Goal: Task Accomplishment & Management: Complete application form

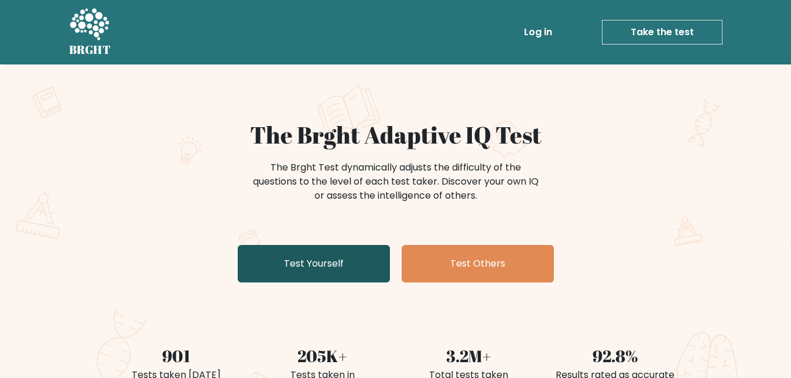
drag, startPoint x: 0, startPoint y: 0, endPoint x: 358, endPoint y: 264, distance: 444.8
click at [358, 264] on link "Test Yourself" at bounding box center [314, 263] width 152 height 37
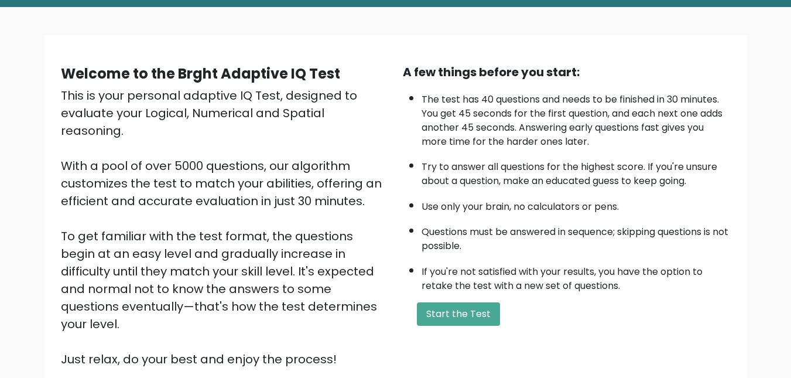
scroll to position [59, 0]
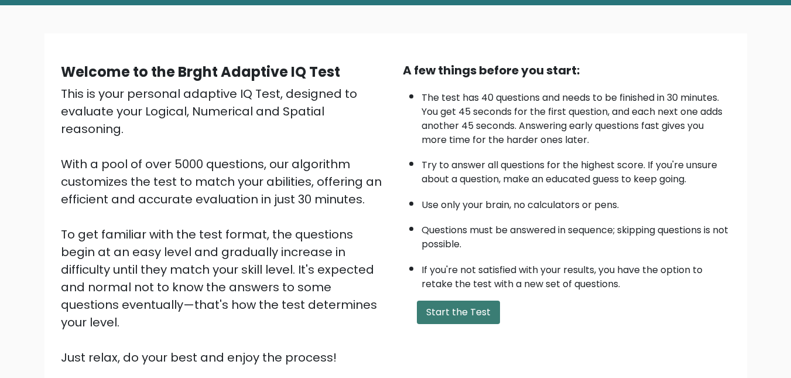
click at [478, 303] on button "Start the Test" at bounding box center [458, 311] width 83 height 23
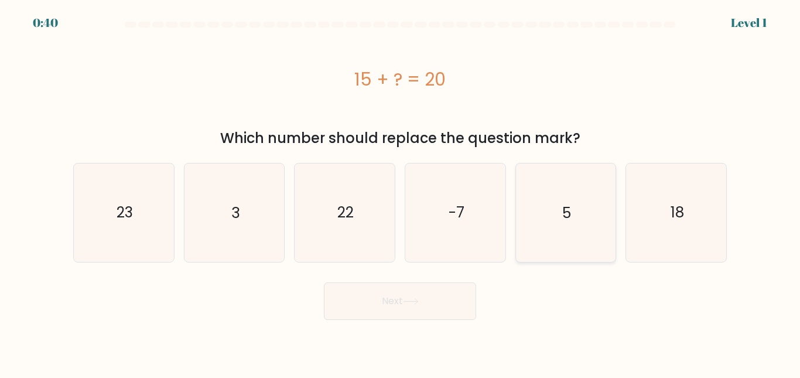
click at [550, 202] on icon "5" at bounding box center [565, 212] width 98 height 98
click at [401, 192] on input "e. 5" at bounding box center [400, 190] width 1 height 3
radio input "true"
click at [422, 309] on button "Next" at bounding box center [400, 300] width 152 height 37
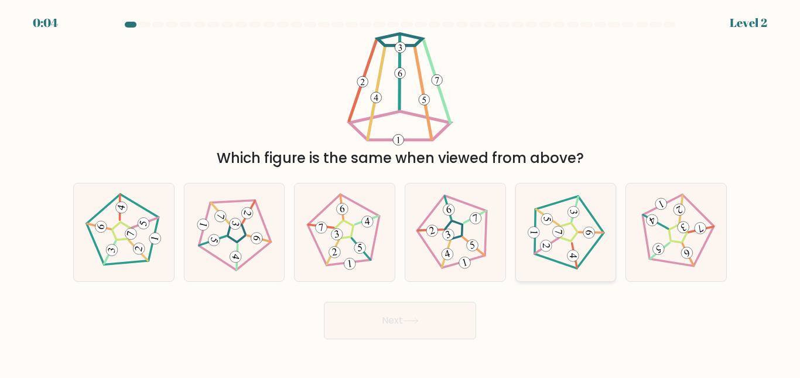
click at [554, 250] on icon at bounding box center [565, 232] width 78 height 78
click at [401, 192] on input "e." at bounding box center [400, 190] width 1 height 3
radio input "true"
click at [410, 323] on icon at bounding box center [411, 320] width 16 height 6
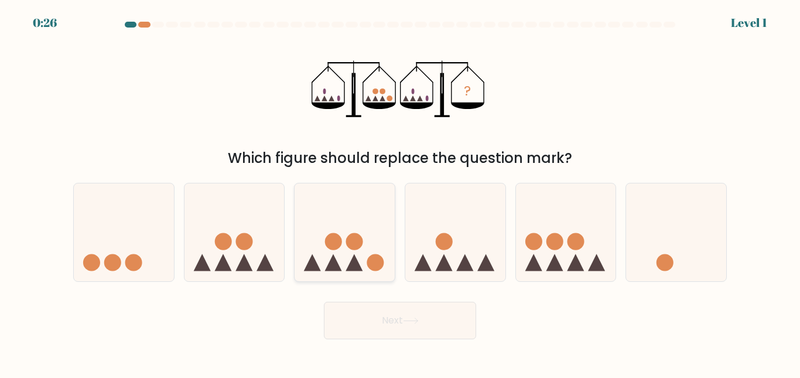
click at [358, 252] on icon at bounding box center [345, 232] width 100 height 83
click at [400, 192] on input "c." at bounding box center [400, 190] width 1 height 3
radio input "true"
click at [389, 311] on button "Next" at bounding box center [400, 320] width 152 height 37
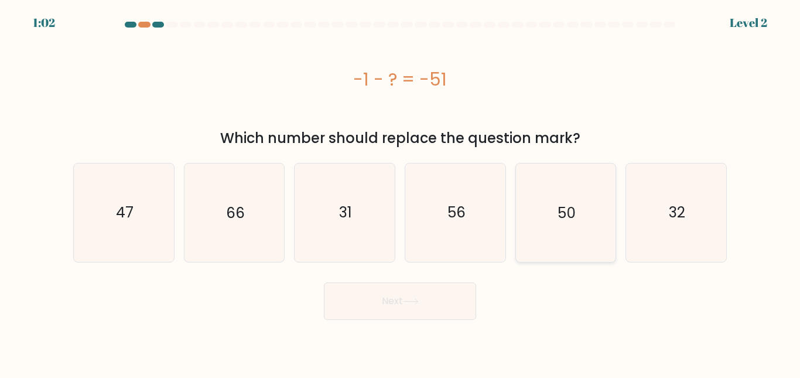
click at [539, 227] on icon "50" at bounding box center [565, 212] width 98 height 98
click at [401, 192] on input "e. 50" at bounding box center [400, 190] width 1 height 3
radio input "true"
click at [455, 294] on button "Next" at bounding box center [400, 300] width 152 height 37
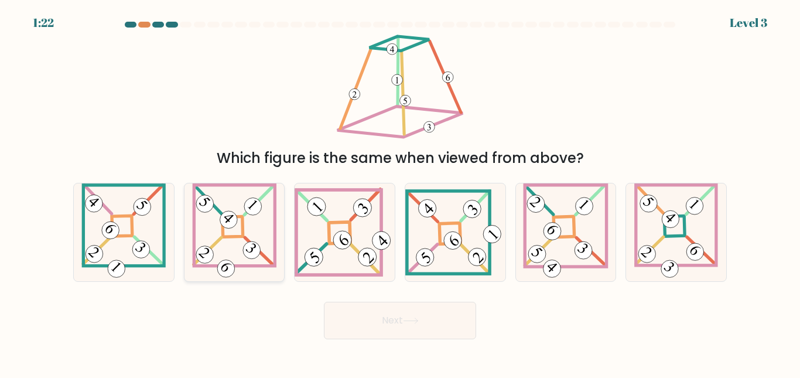
click at [245, 226] on icon at bounding box center [234, 232] width 85 height 98
click at [400, 192] on input "b." at bounding box center [400, 190] width 1 height 3
radio input "true"
click at [415, 319] on icon at bounding box center [411, 320] width 16 height 6
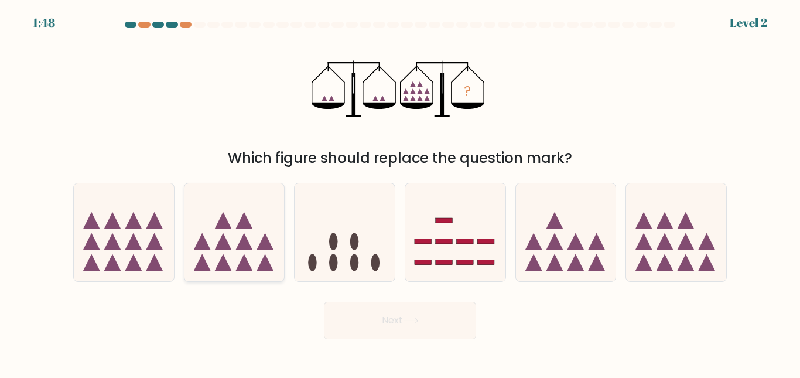
drag, startPoint x: 248, startPoint y: 225, endPoint x: 235, endPoint y: 248, distance: 25.9
click at [235, 248] on icon at bounding box center [234, 232] width 100 height 83
click at [400, 192] on input "b." at bounding box center [400, 190] width 1 height 3
radio input "true"
click at [235, 248] on icon at bounding box center [234, 232] width 99 height 82
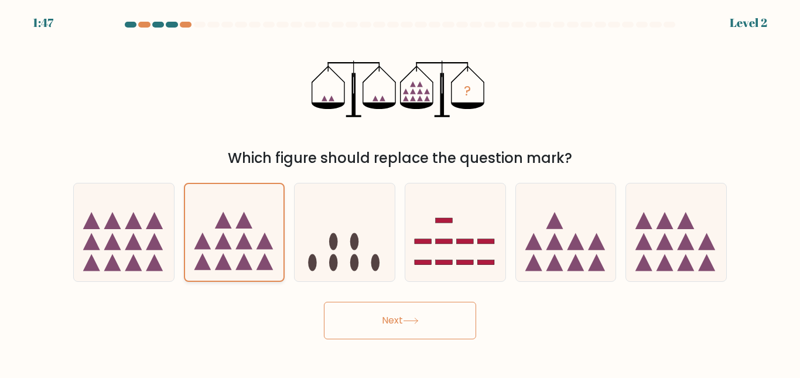
click at [400, 192] on input "b." at bounding box center [400, 190] width 1 height 3
click at [367, 313] on button "Next" at bounding box center [400, 320] width 152 height 37
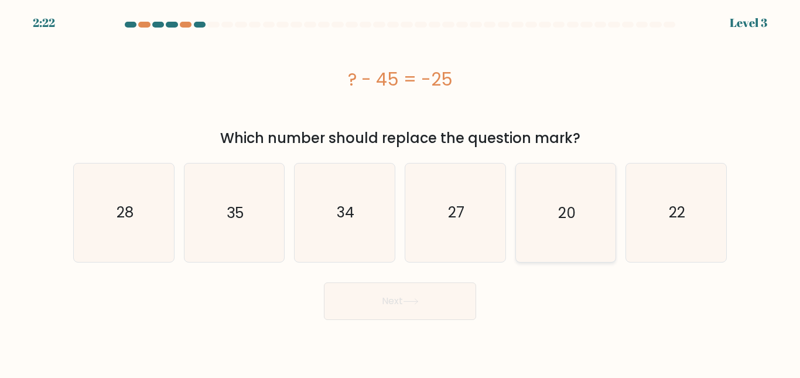
click at [522, 230] on icon "20" at bounding box center [565, 212] width 98 height 98
click at [401, 192] on input "e. 20" at bounding box center [400, 190] width 1 height 3
radio input "true"
click at [436, 315] on button "Next" at bounding box center [400, 300] width 152 height 37
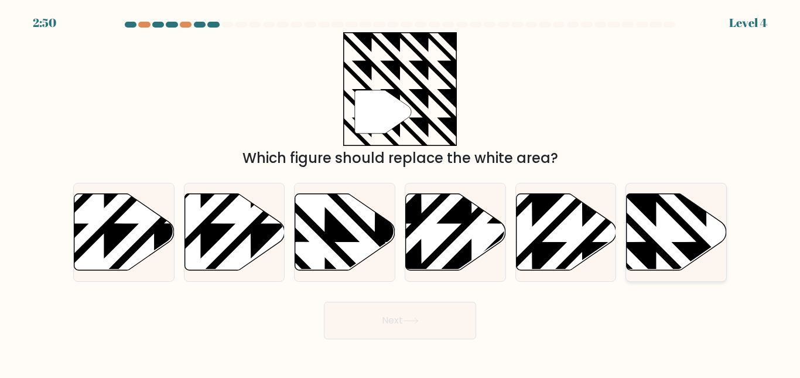
click at [673, 235] on icon at bounding box center [677, 231] width 100 height 77
click at [401, 192] on input "f." at bounding box center [400, 190] width 1 height 3
radio input "true"
click at [448, 307] on button "Next" at bounding box center [400, 320] width 152 height 37
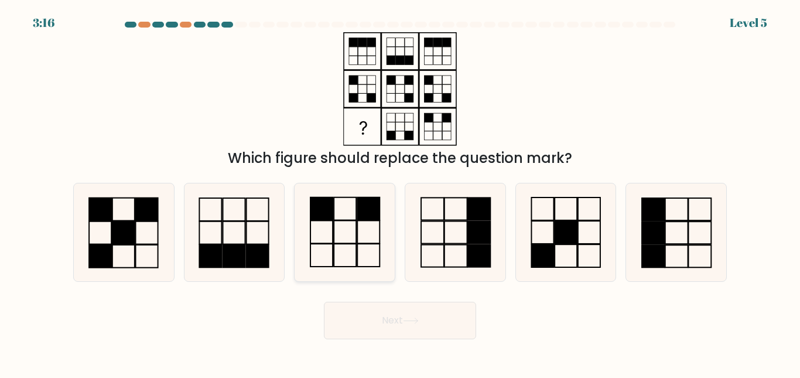
click at [374, 245] on icon at bounding box center [345, 232] width 98 height 98
click at [400, 192] on input "c." at bounding box center [400, 190] width 1 height 3
radio input "true"
click at [416, 312] on button "Next" at bounding box center [400, 320] width 152 height 37
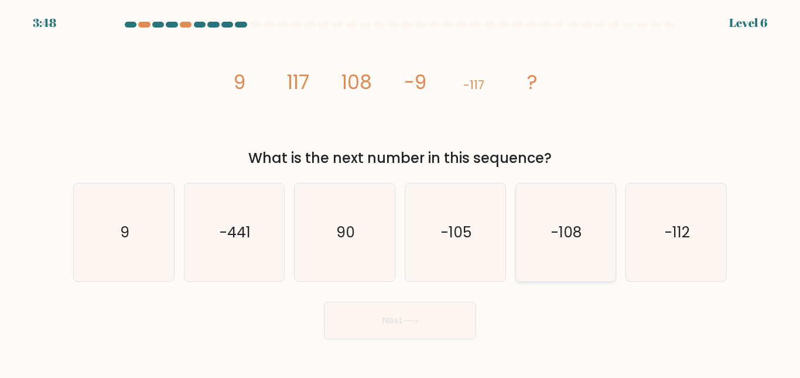
click at [601, 252] on icon "-108" at bounding box center [565, 232] width 98 height 98
click at [401, 192] on input "e. -108" at bounding box center [400, 190] width 1 height 3
radio input "true"
click at [437, 312] on button "Next" at bounding box center [400, 320] width 152 height 37
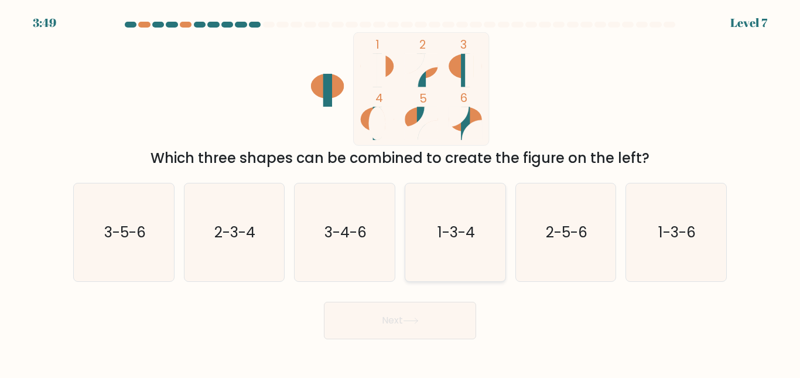
click at [425, 240] on icon "1-3-4" at bounding box center [455, 232] width 98 height 98
click at [401, 192] on input "d. 1-3-4" at bounding box center [400, 190] width 1 height 3
radio input "true"
click at [413, 312] on button "Next" at bounding box center [400, 320] width 152 height 37
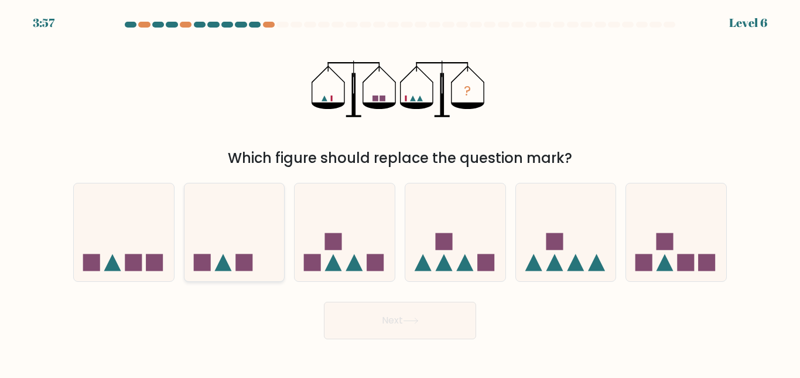
click at [262, 273] on icon at bounding box center [234, 232] width 100 height 83
click at [400, 192] on input "b." at bounding box center [400, 190] width 1 height 3
radio input "true"
click at [151, 272] on icon at bounding box center [124, 232] width 100 height 83
click at [400, 192] on input "a." at bounding box center [400, 190] width 1 height 3
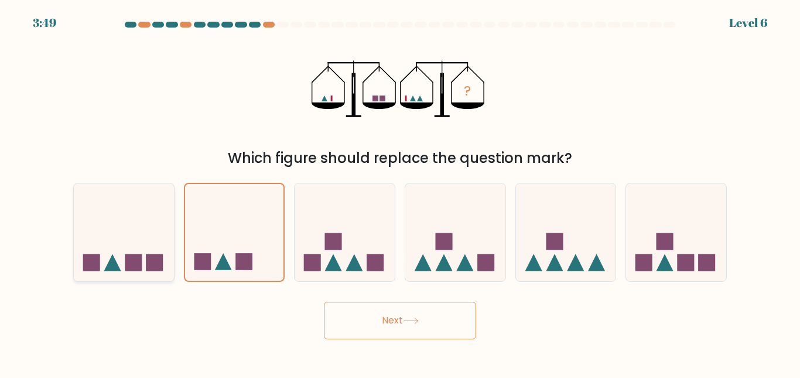
radio input "true"
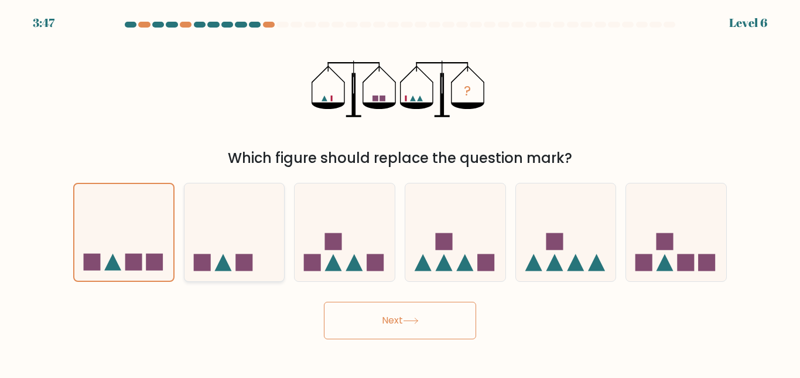
click at [230, 259] on icon at bounding box center [234, 232] width 100 height 83
click at [400, 192] on input "b." at bounding box center [400, 190] width 1 height 3
radio input "true"
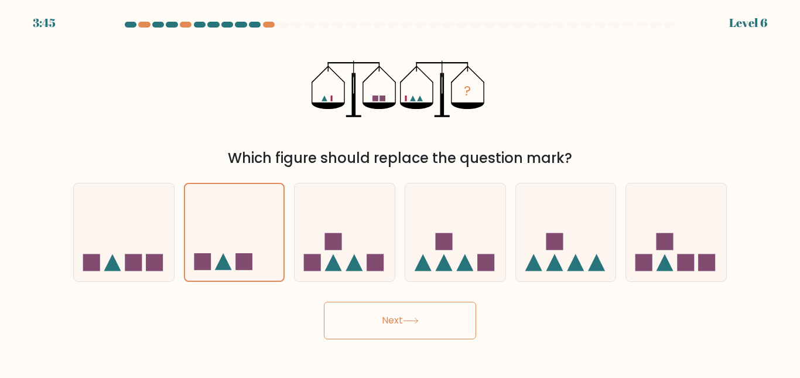
click at [389, 313] on button "Next" at bounding box center [400, 320] width 152 height 37
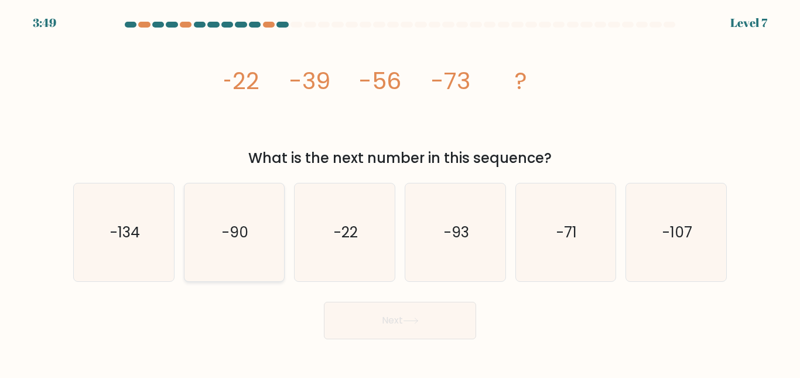
click at [214, 217] on icon "-90" at bounding box center [234, 232] width 98 height 98
click at [400, 192] on input "b. -90" at bounding box center [400, 190] width 1 height 3
radio input "true"
click at [439, 314] on button "Next" at bounding box center [400, 320] width 152 height 37
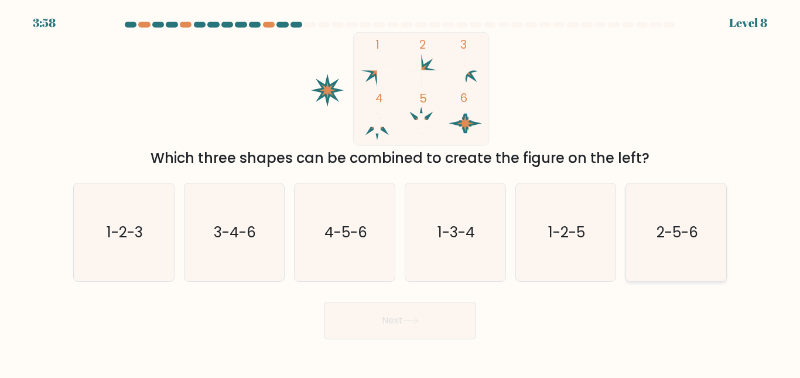
click at [663, 242] on icon "2-5-6" at bounding box center [676, 232] width 98 height 98
click at [401, 192] on input "f. 2-5-6" at bounding box center [400, 190] width 1 height 3
radio input "true"
click at [442, 308] on button "Next" at bounding box center [400, 320] width 152 height 37
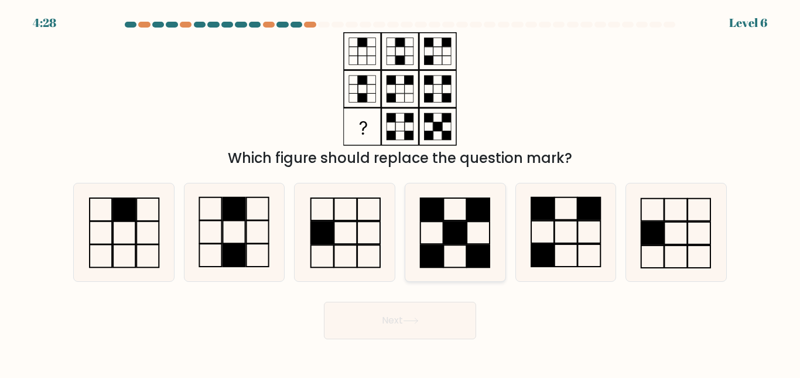
click at [483, 261] on rect at bounding box center [478, 256] width 23 height 22
click at [401, 192] on input "d." at bounding box center [400, 190] width 1 height 3
radio input "true"
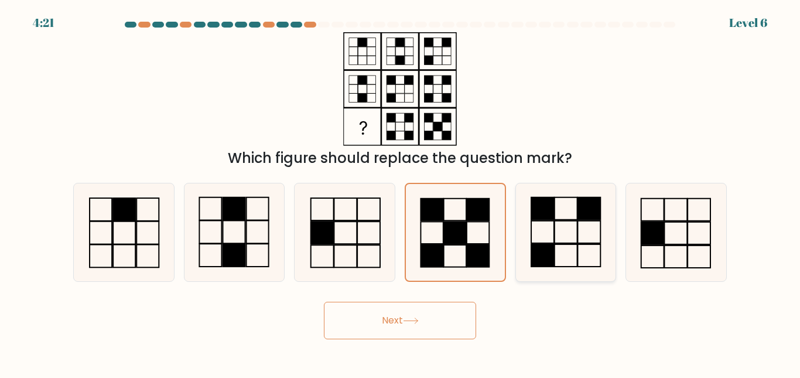
click at [564, 247] on icon at bounding box center [565, 232] width 98 height 98
click at [401, 192] on input "e." at bounding box center [400, 190] width 1 height 3
radio input "true"
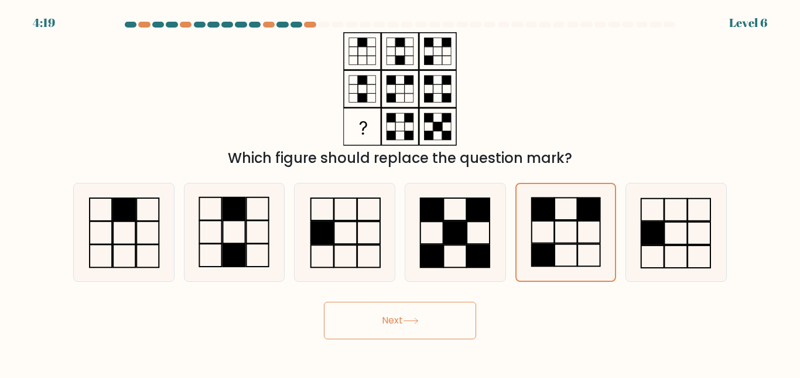
click at [450, 312] on button "Next" at bounding box center [400, 320] width 152 height 37
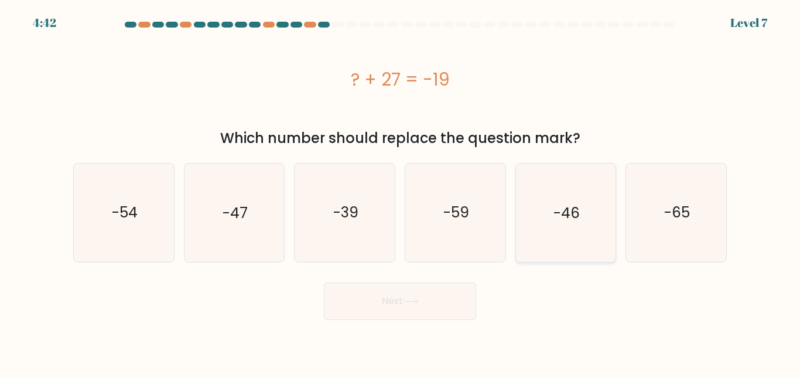
click at [538, 224] on icon "-46" at bounding box center [565, 212] width 98 height 98
click at [401, 192] on input "e. -46" at bounding box center [400, 190] width 1 height 3
radio input "true"
click at [428, 295] on button "Next" at bounding box center [400, 300] width 152 height 37
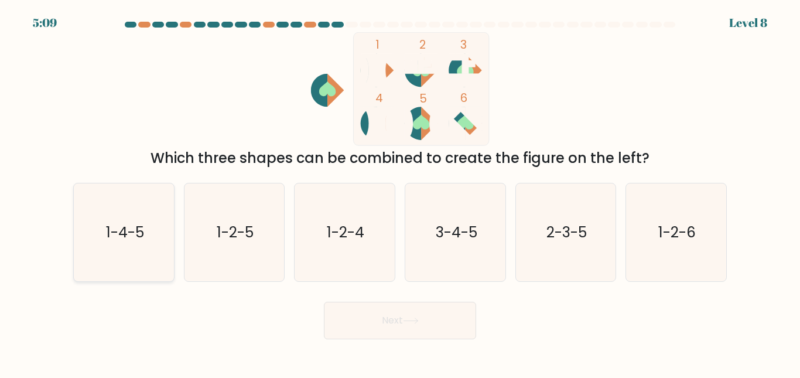
click at [138, 235] on text "1-4-5" at bounding box center [124, 232] width 38 height 20
click at [400, 192] on input "a. 1-4-5" at bounding box center [400, 190] width 1 height 3
radio input "true"
click at [353, 317] on button "Next" at bounding box center [400, 320] width 152 height 37
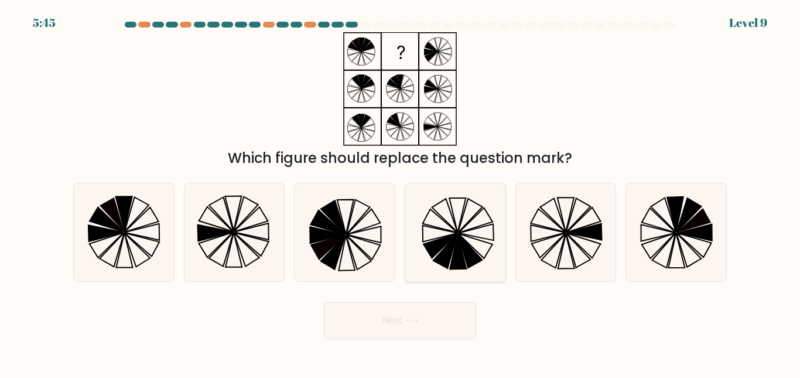
click at [492, 240] on icon at bounding box center [476, 232] width 35 height 16
click at [401, 192] on input "d." at bounding box center [400, 190] width 1 height 3
radio input "true"
click at [456, 316] on button "Next" at bounding box center [400, 320] width 152 height 37
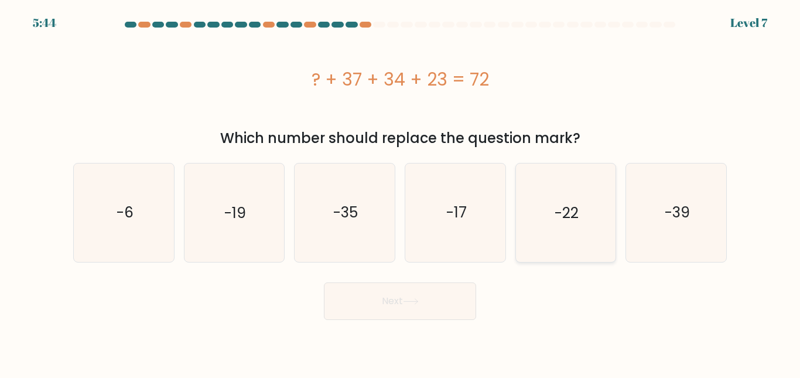
click at [564, 245] on icon "-22" at bounding box center [565, 212] width 98 height 98
click at [401, 192] on input "e. -22" at bounding box center [400, 190] width 1 height 3
radio input "true"
click at [369, 301] on button "Next" at bounding box center [400, 300] width 152 height 37
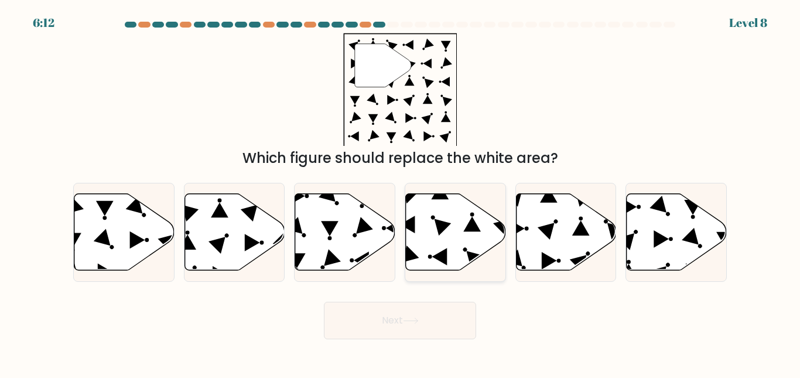
click at [439, 223] on icon at bounding box center [442, 226] width 17 height 17
click at [401, 192] on input "d." at bounding box center [400, 190] width 1 height 3
radio input "true"
click at [411, 320] on icon at bounding box center [411, 320] width 16 height 6
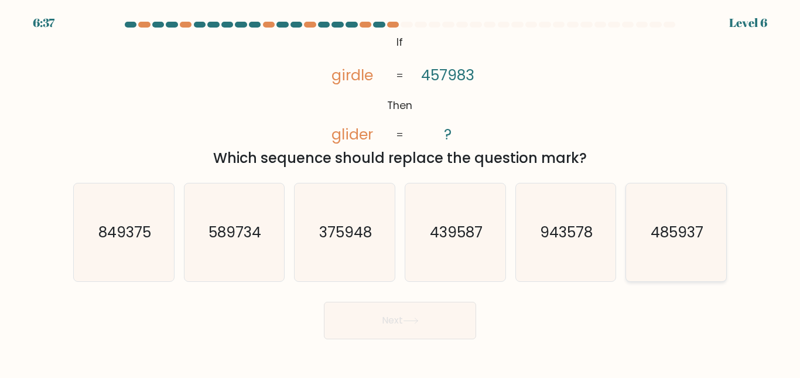
click at [701, 256] on icon "485937" at bounding box center [676, 232] width 98 height 98
click at [401, 192] on input "f. 485937" at bounding box center [400, 190] width 1 height 3
radio input "true"
click at [459, 312] on button "Next" at bounding box center [400, 320] width 152 height 37
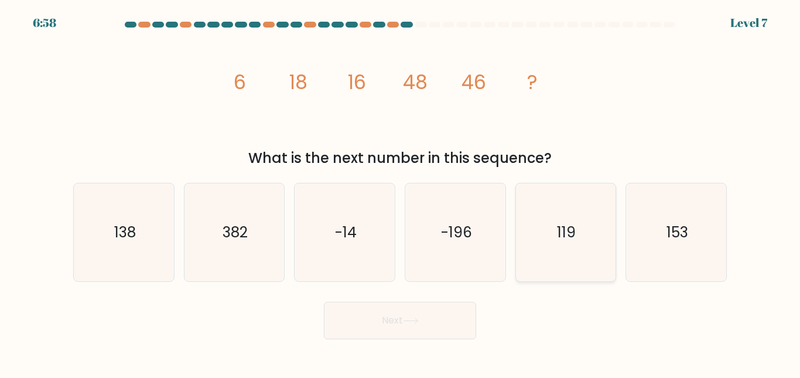
click at [572, 237] on text "119" at bounding box center [566, 232] width 19 height 20
click at [401, 192] on input "e. 119" at bounding box center [400, 190] width 1 height 3
radio input "true"
click at [382, 231] on icon "-14" at bounding box center [345, 232] width 98 height 98
click at [400, 192] on input "c. -14" at bounding box center [400, 190] width 1 height 3
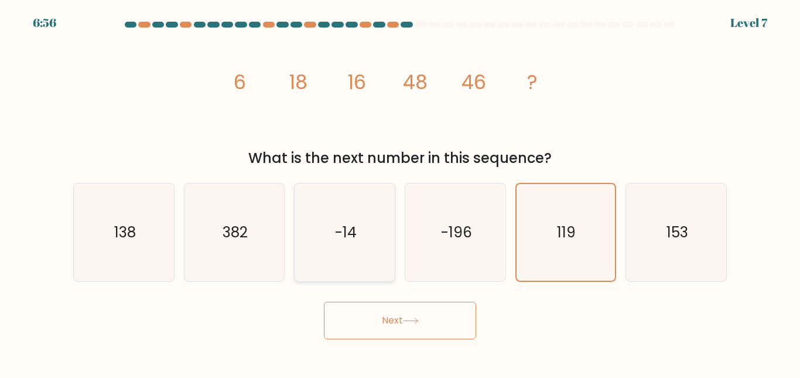
radio input "true"
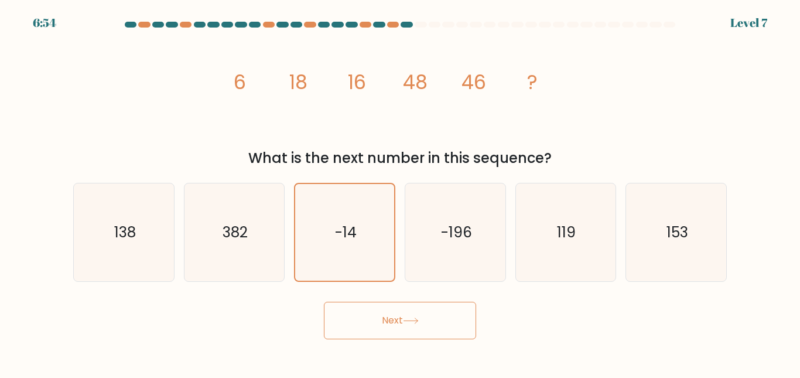
click at [409, 312] on button "Next" at bounding box center [400, 320] width 152 height 37
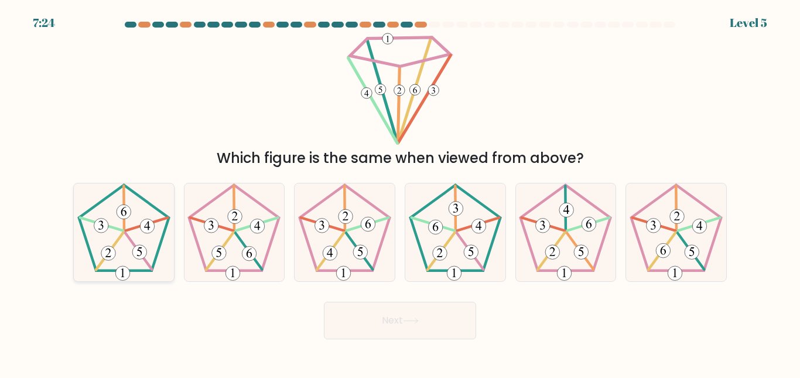
click at [120, 256] on icon at bounding box center [124, 232] width 98 height 98
click at [400, 192] on input "a." at bounding box center [400, 190] width 1 height 3
radio input "true"
click at [409, 318] on icon at bounding box center [411, 320] width 16 height 6
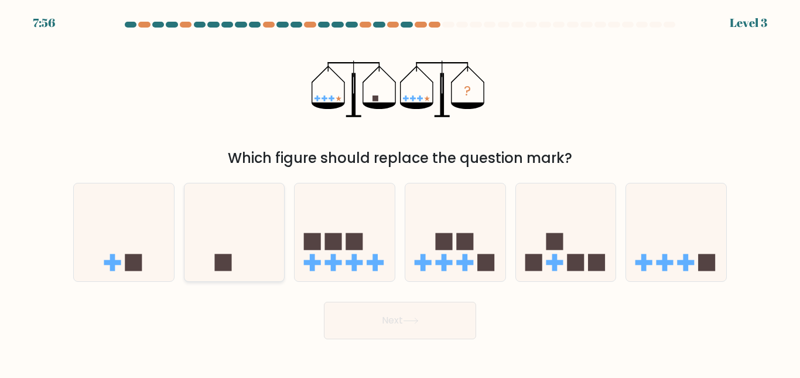
click at [273, 246] on icon at bounding box center [234, 232] width 100 height 83
click at [400, 192] on input "b." at bounding box center [400, 190] width 1 height 3
radio input "true"
click at [372, 313] on button "Next" at bounding box center [400, 320] width 152 height 37
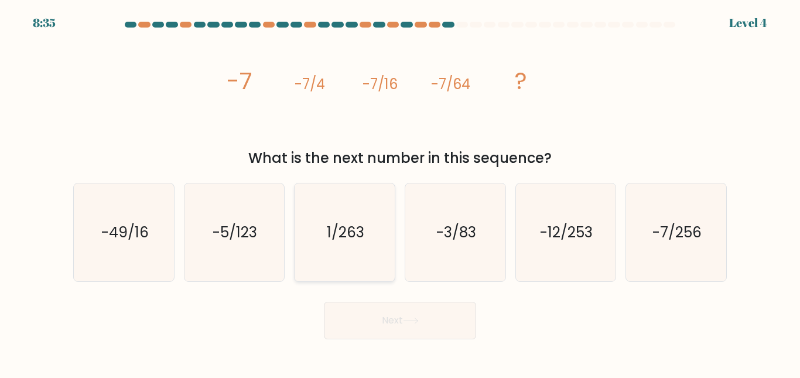
click at [385, 264] on icon "1/263" at bounding box center [345, 232] width 98 height 98
click at [400, 192] on input "c. 1/263" at bounding box center [400, 190] width 1 height 3
radio input "true"
click at [423, 330] on button "Next" at bounding box center [400, 320] width 152 height 37
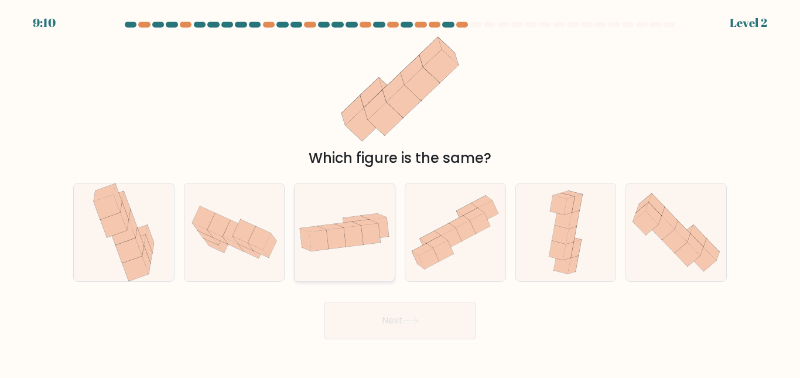
click at [372, 245] on icon at bounding box center [345, 232] width 100 height 51
click at [400, 192] on input "c." at bounding box center [400, 190] width 1 height 3
radio input "true"
click at [382, 320] on button "Next" at bounding box center [400, 320] width 152 height 37
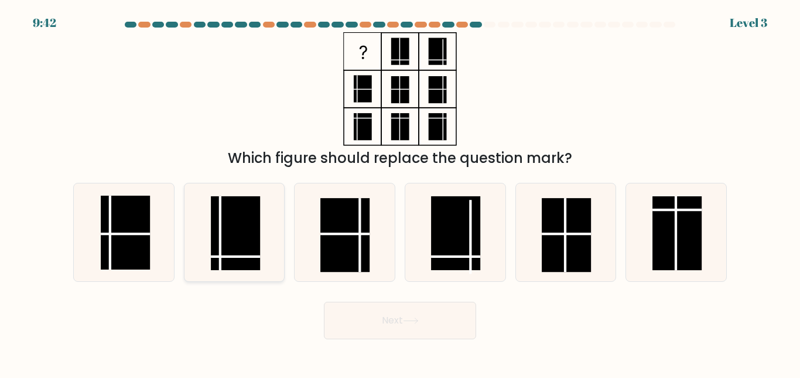
click at [247, 250] on rect at bounding box center [235, 233] width 49 height 74
click at [400, 192] on input "b." at bounding box center [400, 190] width 1 height 3
radio input "true"
click at [376, 303] on button "Next" at bounding box center [400, 320] width 152 height 37
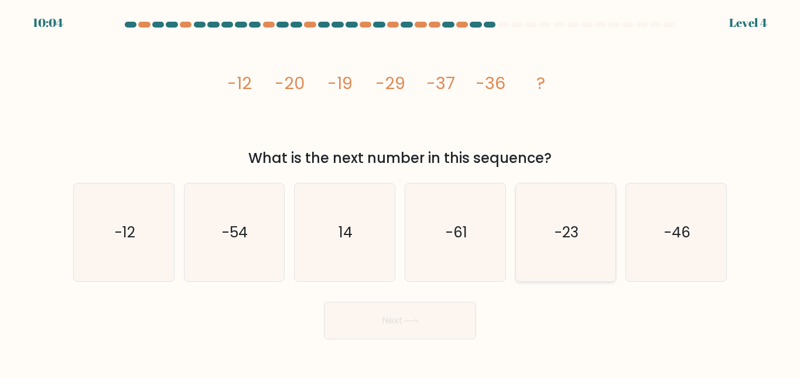
click at [593, 244] on icon "-23" at bounding box center [565, 232] width 98 height 98
click at [401, 192] on input "e. -23" at bounding box center [400, 190] width 1 height 3
radio input "true"
click at [437, 311] on button "Next" at bounding box center [400, 320] width 152 height 37
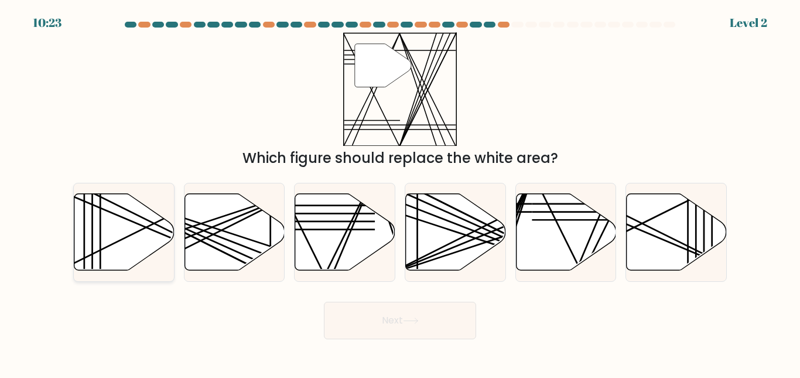
click at [111, 227] on icon at bounding box center [124, 231] width 100 height 77
click at [400, 192] on input "a." at bounding box center [400, 190] width 1 height 3
radio input "true"
click at [521, 237] on icon at bounding box center [566, 231] width 100 height 77
click at [401, 192] on input "e." at bounding box center [400, 190] width 1 height 3
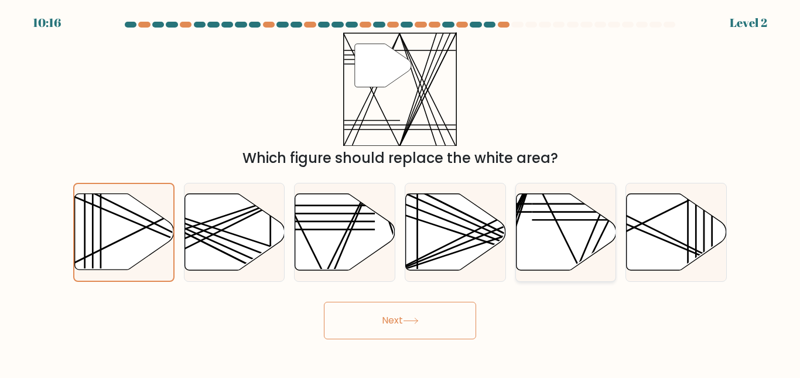
radio input "true"
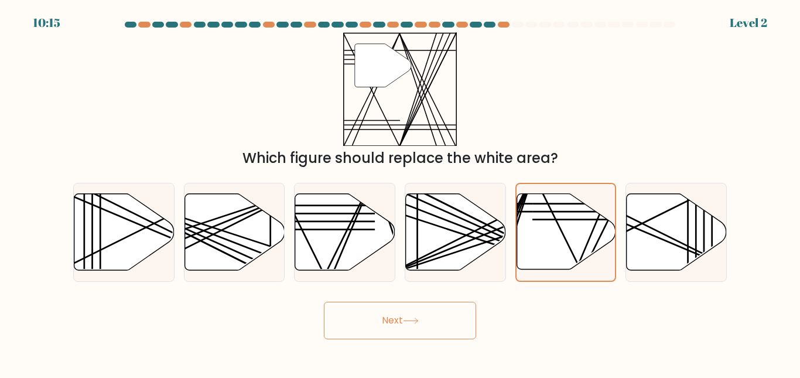
click at [458, 323] on button "Next" at bounding box center [400, 320] width 152 height 37
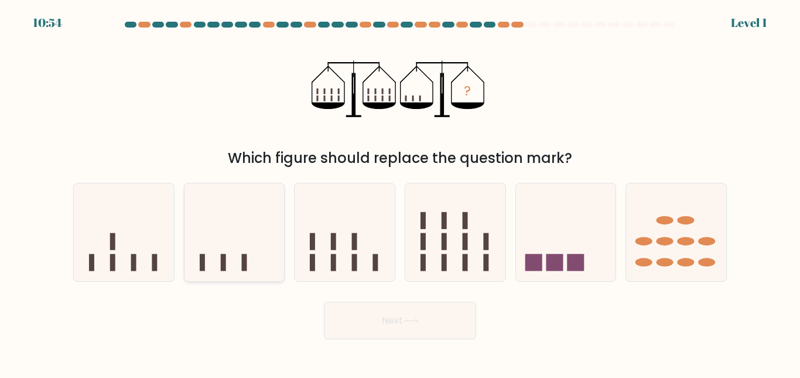
click at [249, 254] on icon at bounding box center [234, 232] width 100 height 83
click at [400, 192] on input "b." at bounding box center [400, 190] width 1 height 3
radio input "true"
click at [384, 311] on button "Next" at bounding box center [400, 320] width 152 height 37
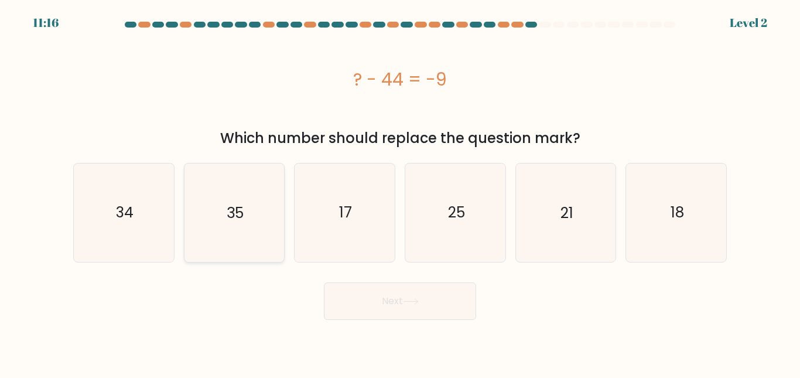
click at [245, 214] on icon "35" at bounding box center [234, 212] width 98 height 98
click at [400, 192] on input "b. 35" at bounding box center [400, 190] width 1 height 3
radio input "true"
click at [393, 299] on button "Next" at bounding box center [400, 300] width 152 height 37
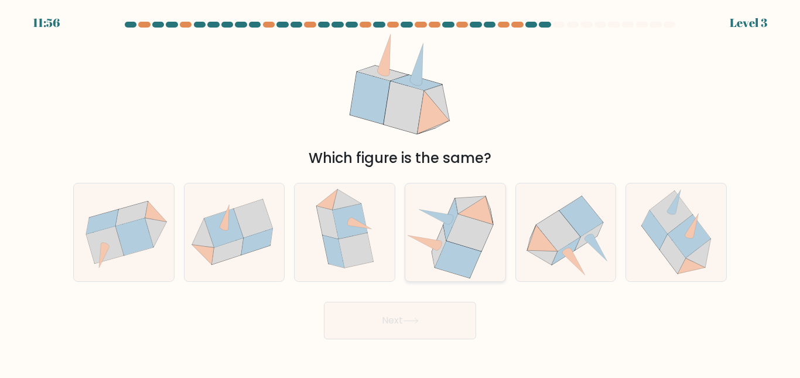
click at [444, 238] on icon at bounding box center [439, 246] width 14 height 42
click at [401, 192] on input "d." at bounding box center [400, 190] width 1 height 3
radio input "true"
click at [470, 317] on button "Next" at bounding box center [400, 320] width 152 height 37
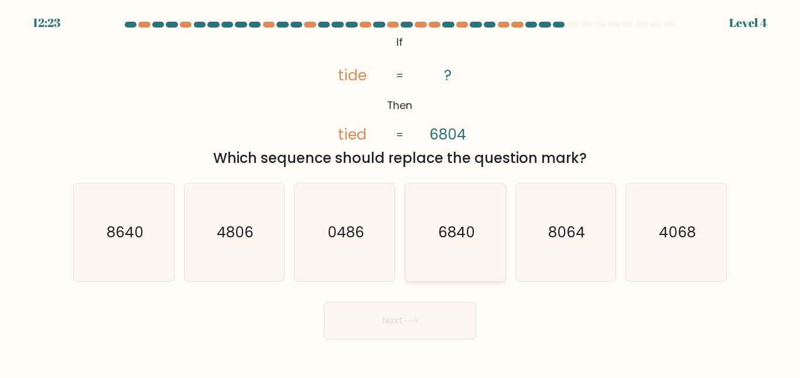
click at [469, 242] on icon "6840" at bounding box center [455, 232] width 98 height 98
click at [401, 192] on input "d. 6840" at bounding box center [400, 190] width 1 height 3
radio input "true"
click at [402, 327] on button "Next" at bounding box center [400, 320] width 152 height 37
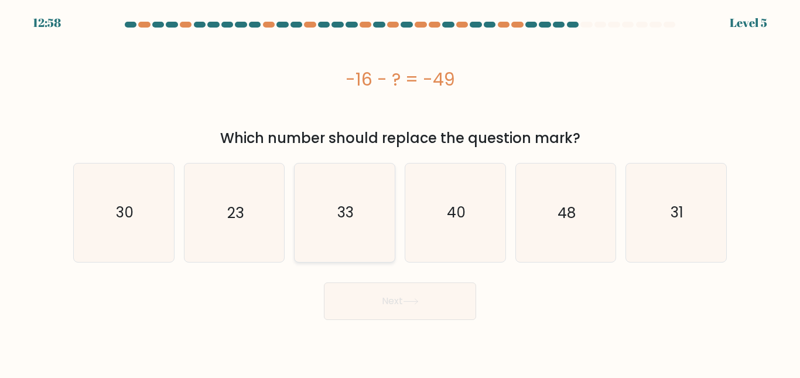
click at [334, 252] on icon "33" at bounding box center [345, 212] width 98 height 98
click at [400, 192] on input "c. 33" at bounding box center [400, 190] width 1 height 3
radio input "true"
click at [385, 295] on button "Next" at bounding box center [400, 300] width 152 height 37
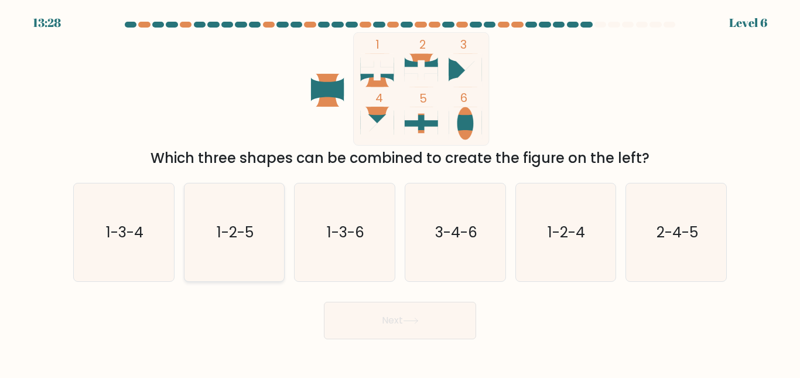
click at [271, 233] on icon "1-2-5" at bounding box center [234, 232] width 98 height 98
click at [400, 192] on input "b. 1-2-5" at bounding box center [400, 190] width 1 height 3
radio input "true"
click at [368, 325] on button "Next" at bounding box center [400, 320] width 152 height 37
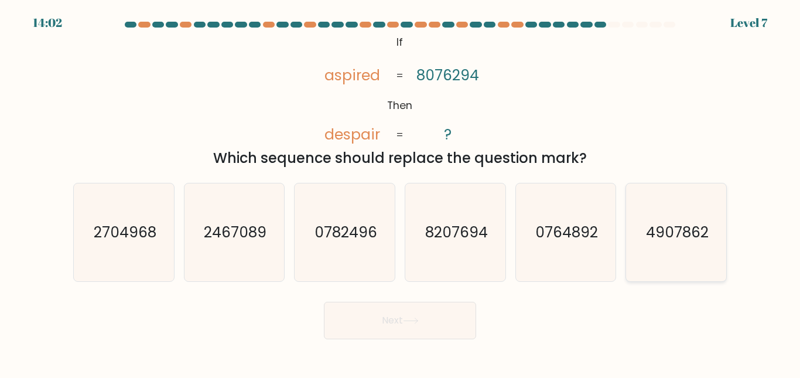
click at [675, 270] on icon "4907862" at bounding box center [676, 232] width 98 height 98
click at [401, 192] on input "f. 4907862" at bounding box center [400, 190] width 1 height 3
radio input "true"
click at [440, 317] on button "Next" at bounding box center [400, 320] width 152 height 37
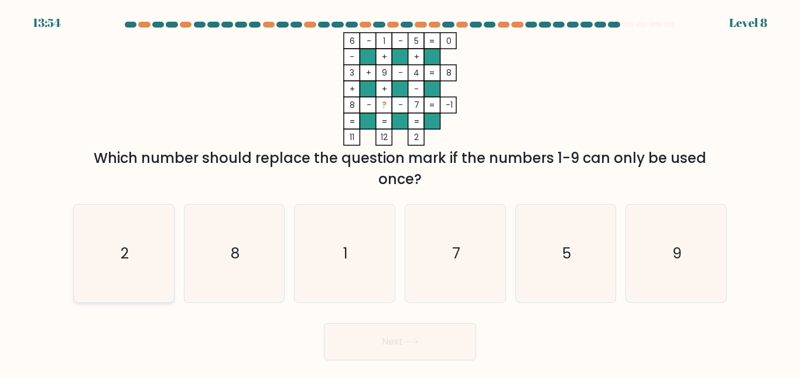
click at [124, 259] on text "2" at bounding box center [125, 253] width 8 height 20
click at [400, 192] on input "a. 2" at bounding box center [400, 190] width 1 height 3
radio input "true"
click at [423, 345] on button "Next" at bounding box center [400, 341] width 152 height 37
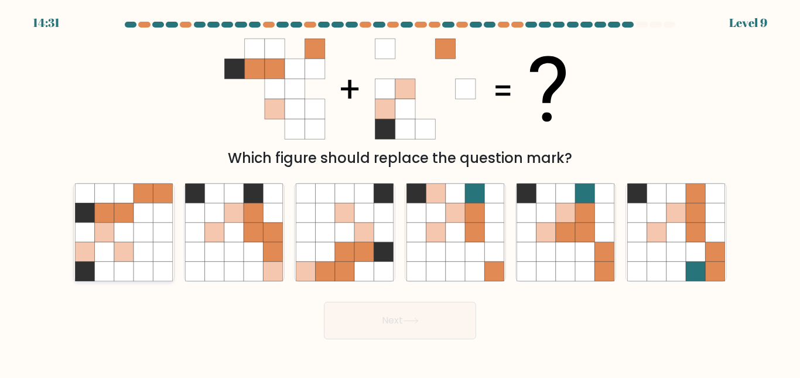
click at [108, 218] on icon at bounding box center [103, 212] width 19 height 19
click at [400, 192] on input "a." at bounding box center [400, 190] width 1 height 3
radio input "true"
click at [141, 225] on icon at bounding box center [143, 232] width 19 height 19
click at [400, 192] on input "a." at bounding box center [400, 190] width 1 height 3
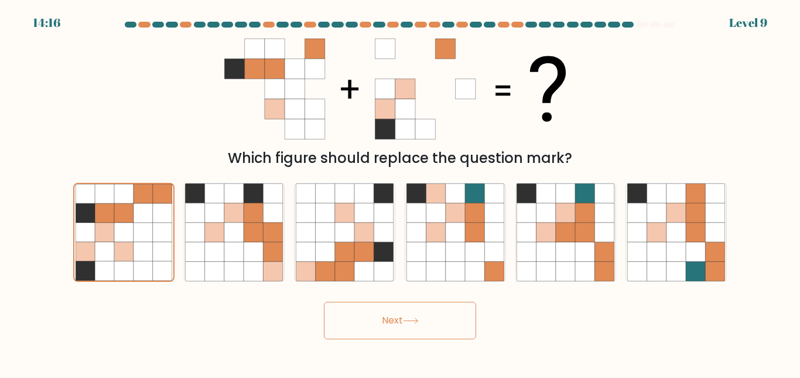
click at [389, 327] on button "Next" at bounding box center [400, 320] width 152 height 37
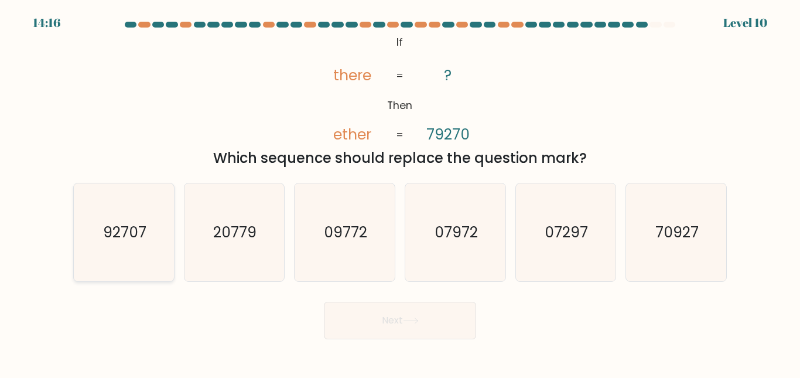
click at [118, 212] on icon "92707" at bounding box center [124, 232] width 98 height 98
click at [400, 192] on input "a. 92707" at bounding box center [400, 190] width 1 height 3
radio input "true"
click at [382, 321] on button "Next" at bounding box center [400, 320] width 152 height 37
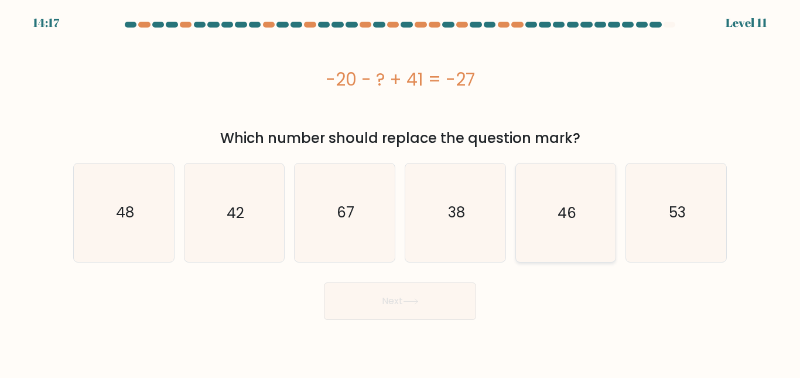
click at [540, 217] on icon "46" at bounding box center [565, 212] width 98 height 98
click at [401, 192] on input "e. 46" at bounding box center [400, 190] width 1 height 3
radio input "true"
click at [406, 313] on button "Next" at bounding box center [400, 300] width 152 height 37
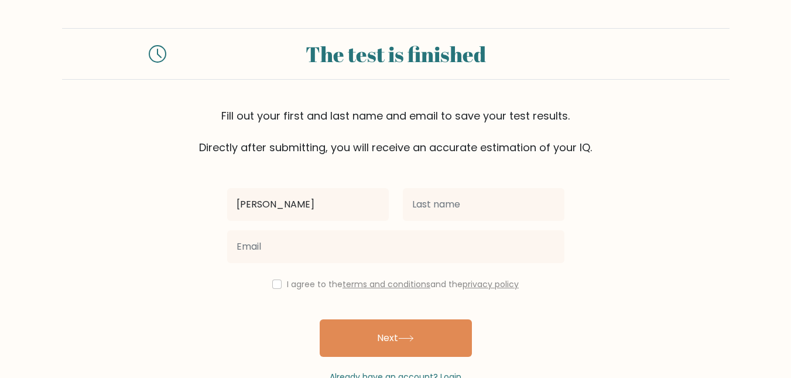
type input "[PERSON_NAME]"
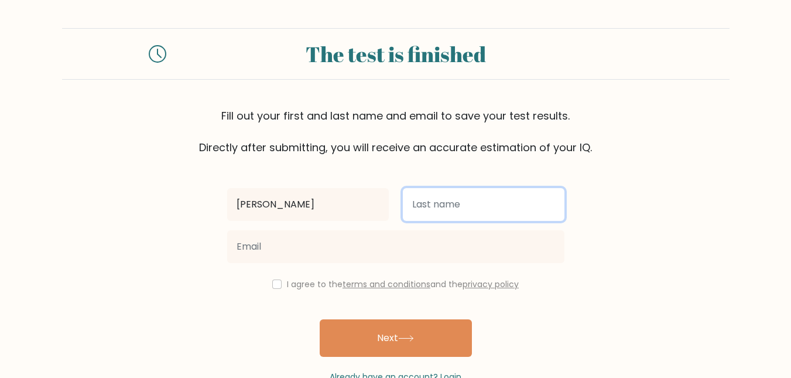
click at [433, 210] on input "text" at bounding box center [484, 204] width 162 height 33
type input "Bendicio"
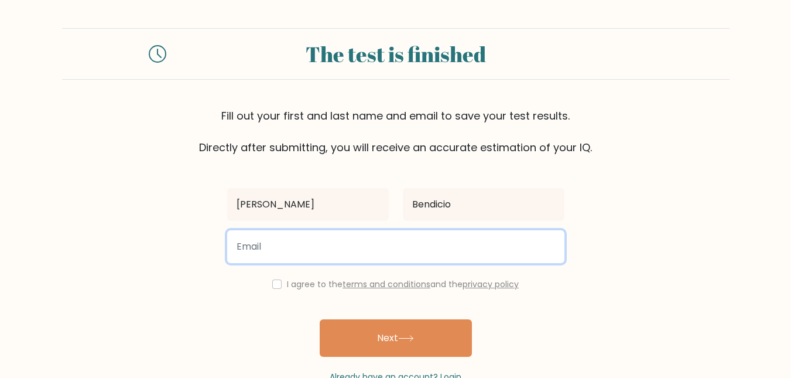
click at [398, 251] on input "email" at bounding box center [395, 246] width 337 height 33
type input "dianneabulon1@gmail.com"
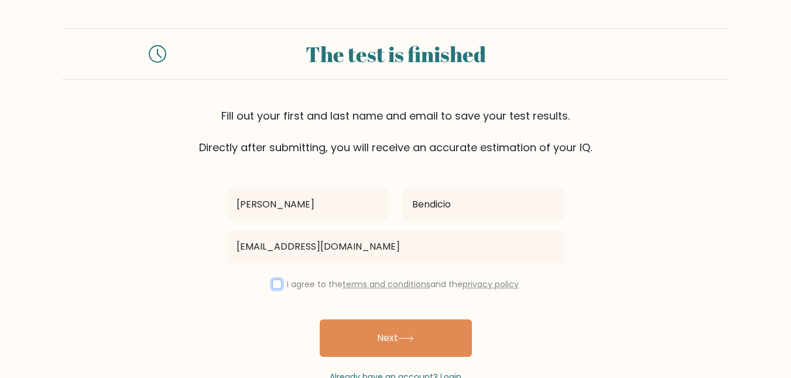
click at [275, 283] on input "checkbox" at bounding box center [276, 283] width 9 height 9
checkbox input "true"
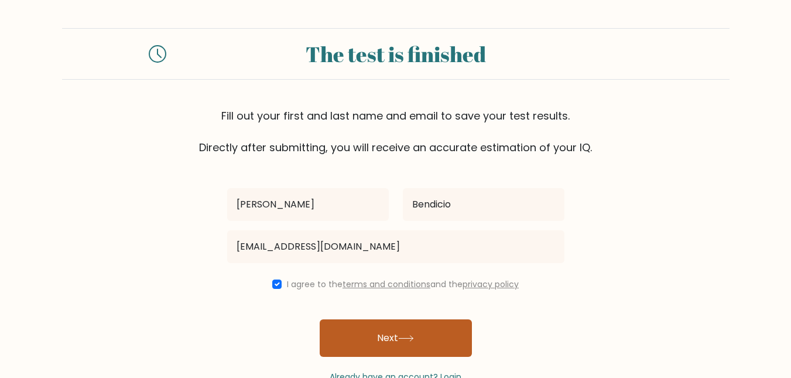
click at [355, 334] on button "Next" at bounding box center [396, 337] width 152 height 37
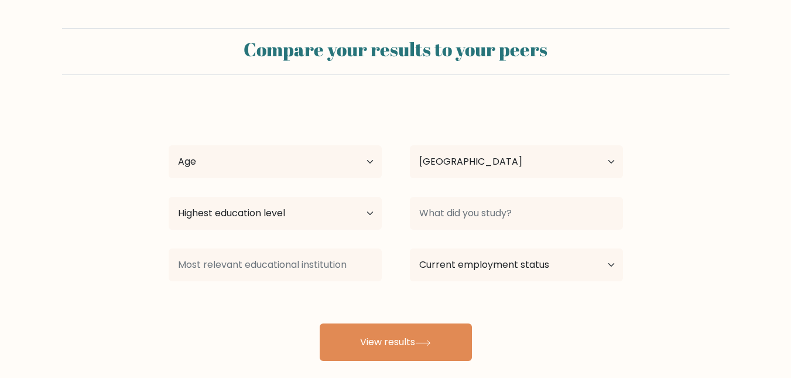
select select "PH"
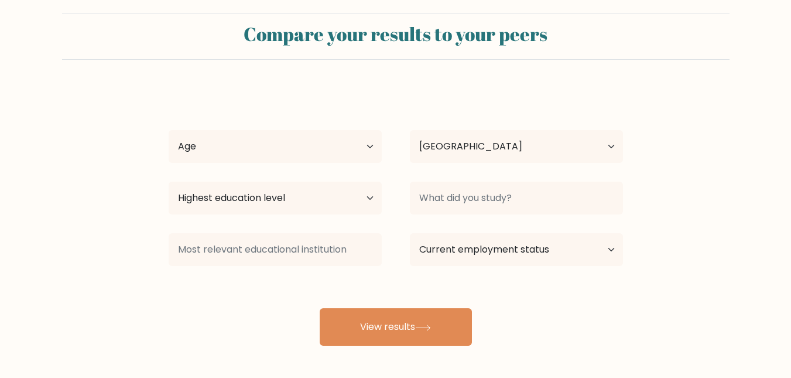
scroll to position [12, 0]
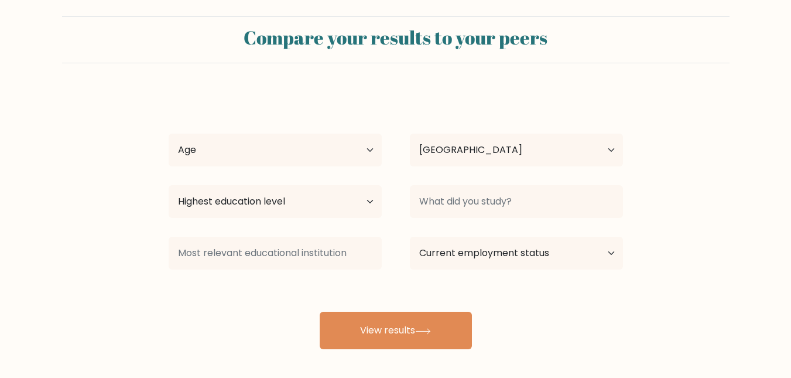
click at [791, 110] on html "Compare your results to your peers Dianne Rose Bendicio Age Under 18 years old …" at bounding box center [395, 210] width 791 height 444
click at [312, 150] on select "Age Under 18 years old 18-24 years old 25-34 years old 35-44 years old 45-54 ye…" at bounding box center [275, 150] width 213 height 33
select select "25_34"
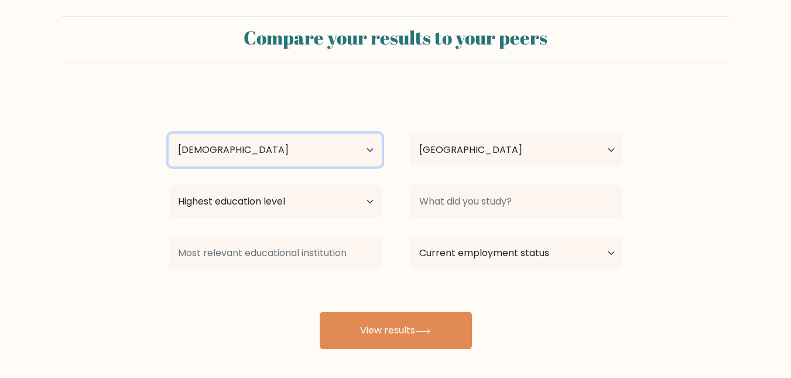
click at [169, 134] on select "Age Under 18 years old 18-24 years old 25-34 years old 35-44 years old 45-54 ye…" at bounding box center [275, 150] width 213 height 33
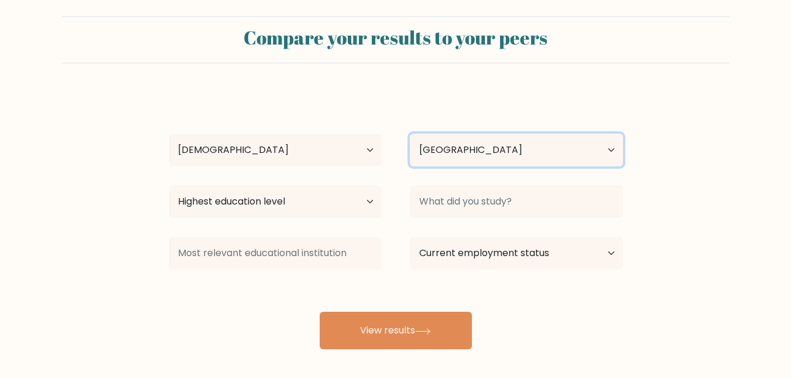
click at [449, 144] on select "Country Afghanistan Albania Algeria American Samoa Andorra Angola Anguilla Anta…" at bounding box center [516, 150] width 213 height 33
click at [369, 105] on div "Dianne Rose Bendicio Age Under 18 years old 18-24 years old 25-34 years old 35-…" at bounding box center [396, 220] width 468 height 258
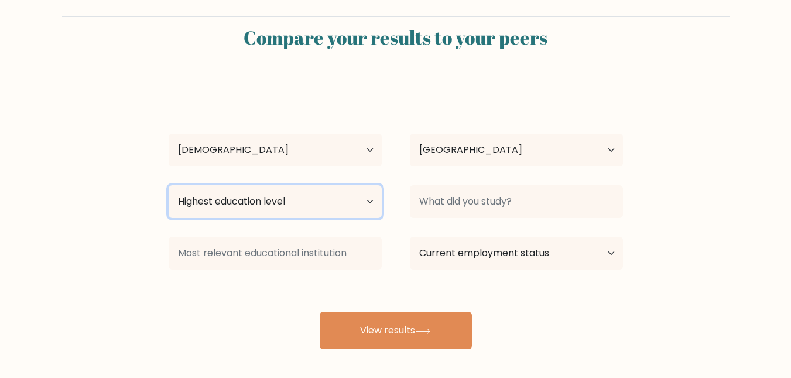
click at [364, 197] on select "Highest education level No schooling Primary Lower Secondary Upper Secondary Oc…" at bounding box center [275, 201] width 213 height 33
select select "bachelors_degree"
click at [169, 185] on select "Highest education level No schooling Primary Lower Secondary Upper Secondary Oc…" at bounding box center [275, 201] width 213 height 33
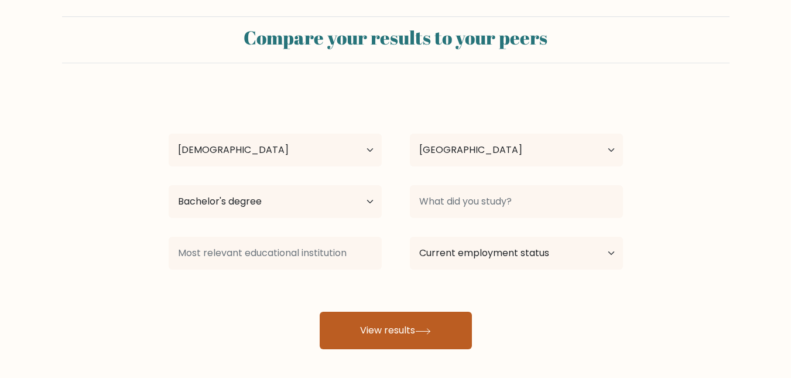
click at [369, 333] on button "View results" at bounding box center [396, 330] width 152 height 37
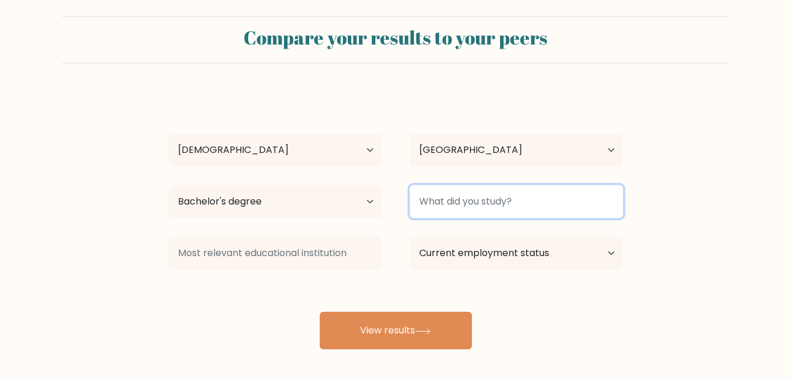
click at [508, 205] on input at bounding box center [516, 201] width 213 height 33
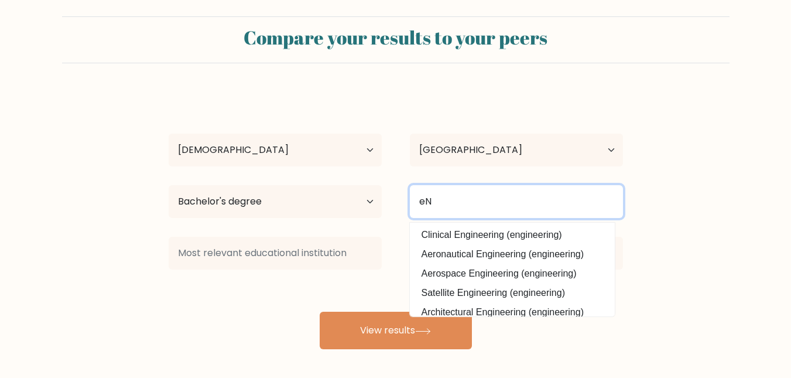
type input "e"
type input "E"
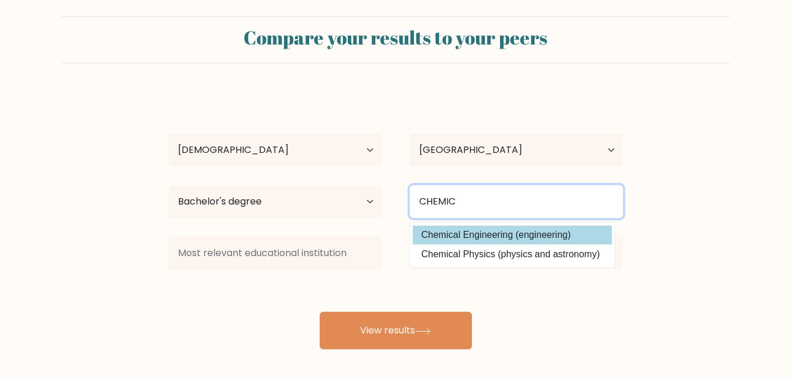
type input "CHEMIC"
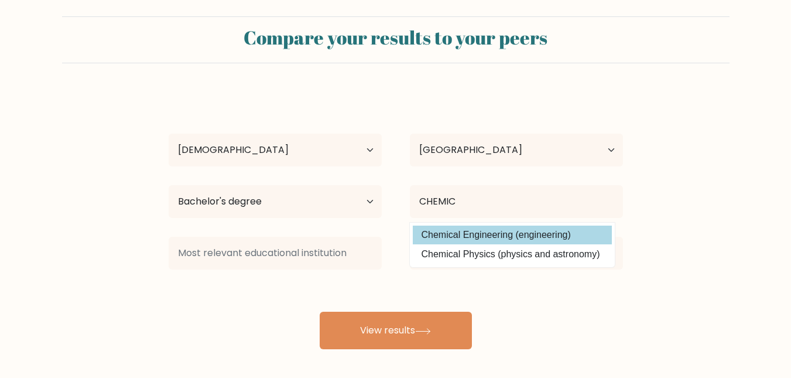
click at [599, 235] on div "Dianne Rose Bendicio Age Under 18 years old 18-24 years old 25-34 years old 35-…" at bounding box center [396, 220] width 468 height 258
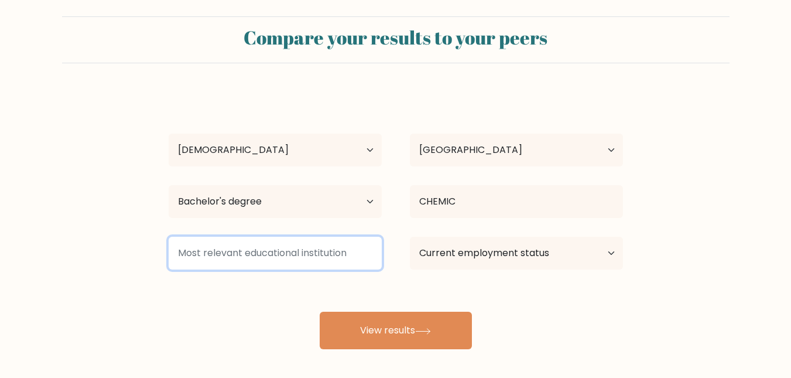
click at [342, 258] on input at bounding box center [275, 253] width 213 height 33
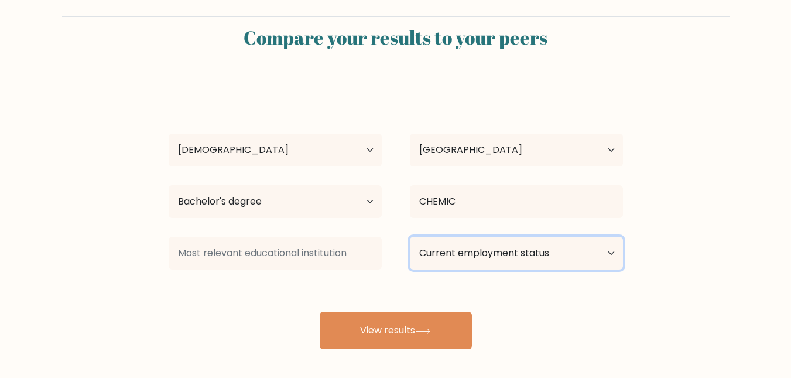
click at [453, 250] on select "Current employment status Employed Student Retired Other / prefer not to answer" at bounding box center [516, 253] width 213 height 33
select select "other"
click at [410, 237] on select "Current employment status Employed Student Retired Other / prefer not to answer" at bounding box center [516, 253] width 213 height 33
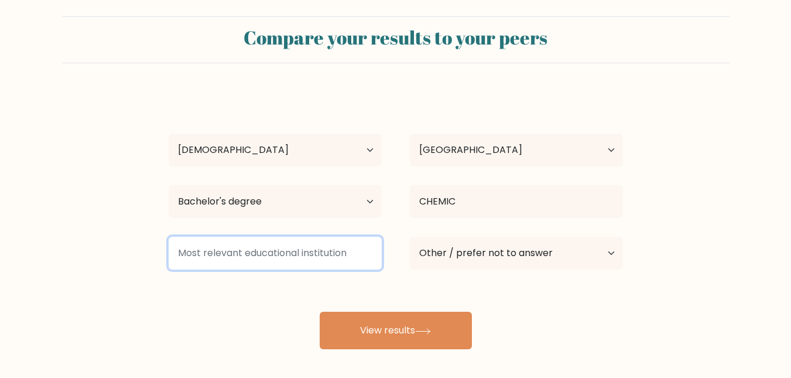
click at [301, 252] on input at bounding box center [275, 253] width 213 height 33
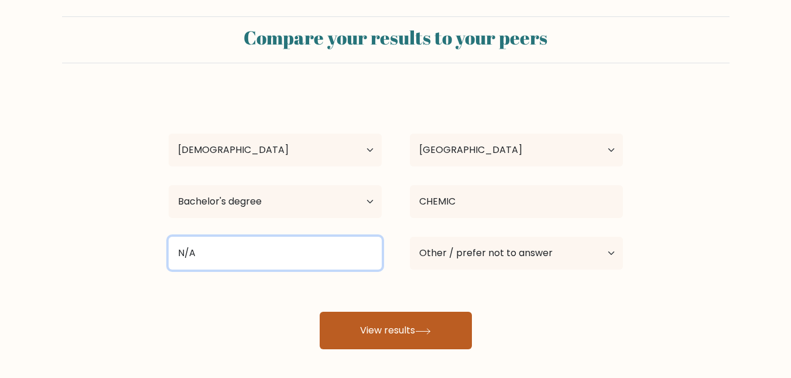
type input "N/A"
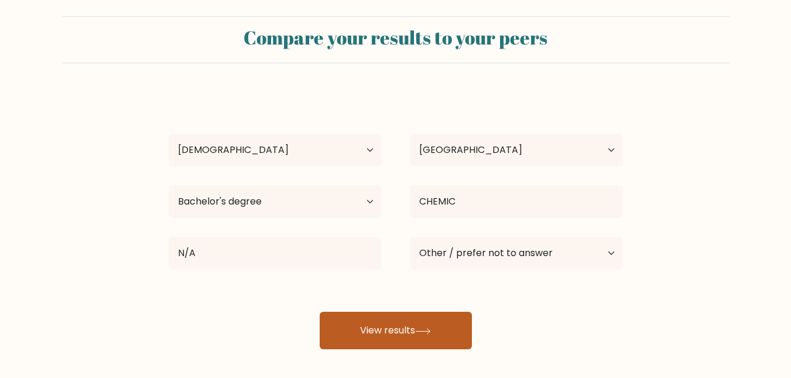
click at [459, 319] on button "View results" at bounding box center [396, 330] width 152 height 37
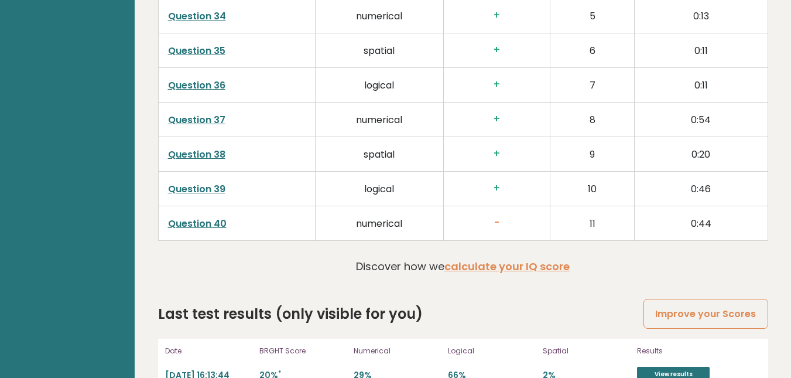
scroll to position [3012, 0]
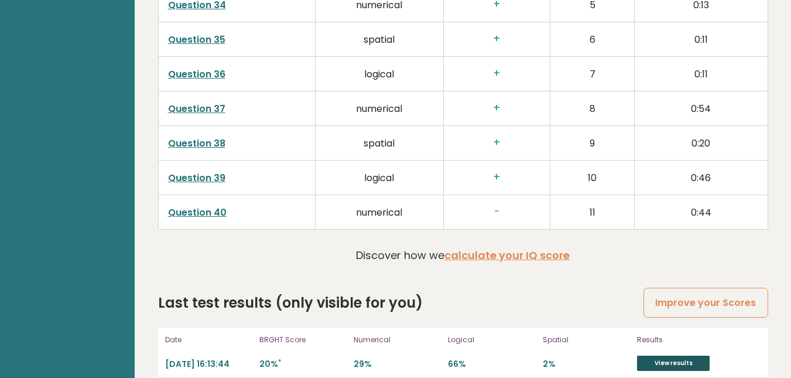
click at [701, 355] on link "View results" at bounding box center [673, 362] width 73 height 15
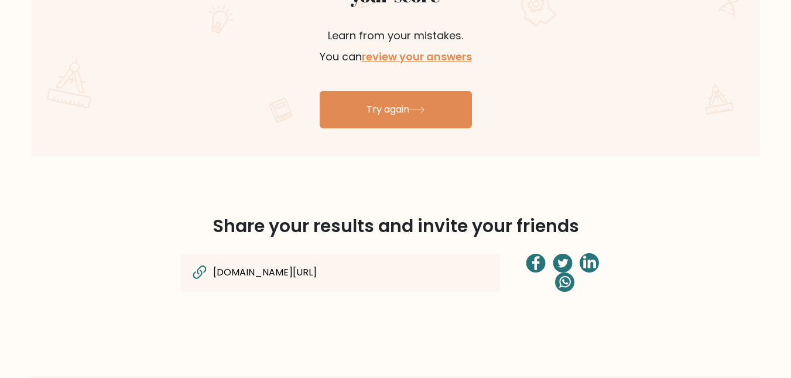
scroll to position [789, 0]
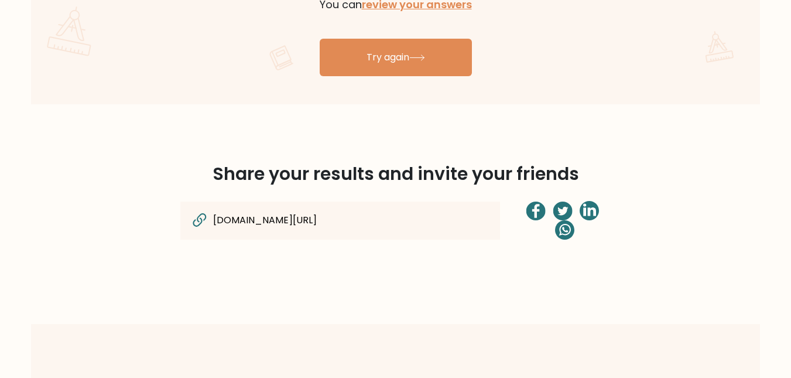
click at [368, 221] on input "[DOMAIN_NAME][URL]" at bounding box center [317, 220] width 211 height 15
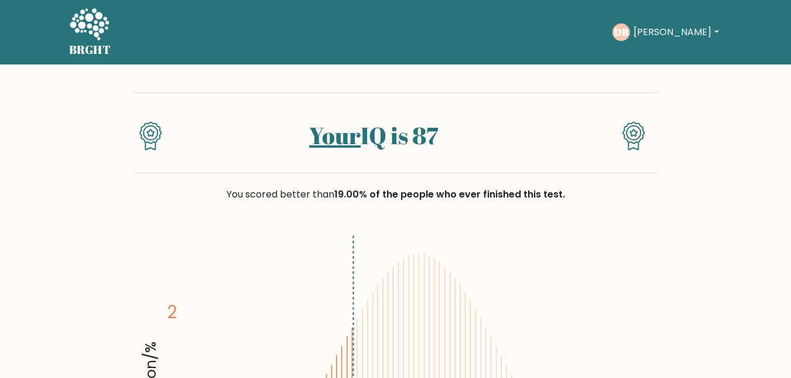
click at [685, 34] on button "[PERSON_NAME]" at bounding box center [676, 32] width 92 height 15
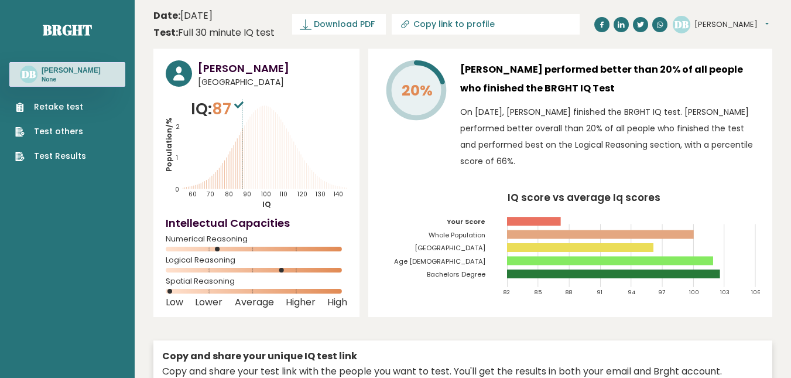
click at [72, 162] on link "Test Results" at bounding box center [50, 156] width 71 height 12
click at [340, 27] on span "Download PDF" at bounding box center [344, 24] width 61 height 12
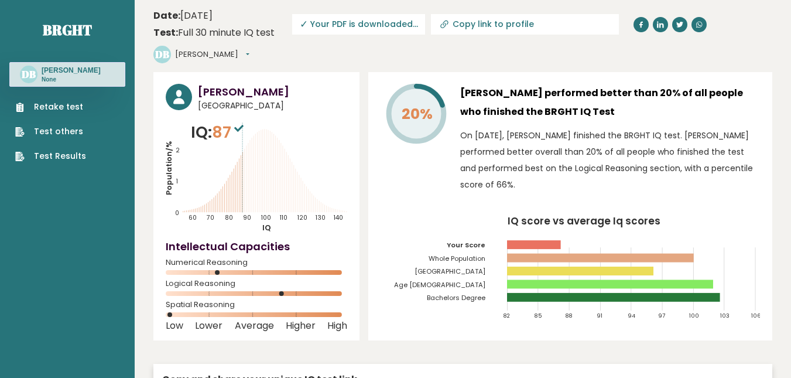
click at [504, 26] on input "Copy link to profile" at bounding box center [532, 23] width 159 height 9
type input "[URL][DOMAIN_NAME][PERSON_NAME]"
click at [223, 53] on button "[PERSON_NAME]" at bounding box center [212, 55] width 74 height 12
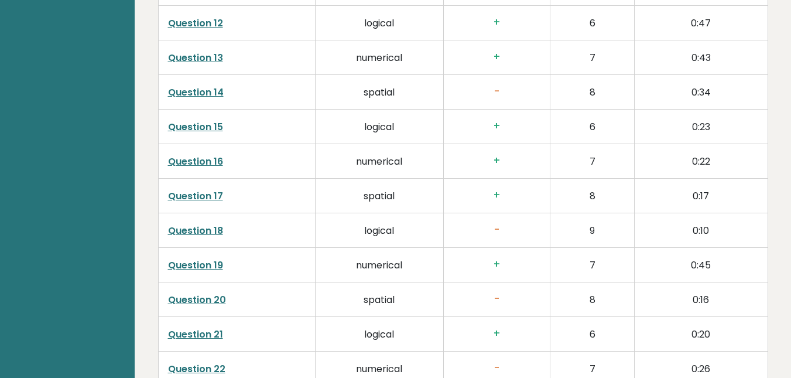
scroll to position [2280, 0]
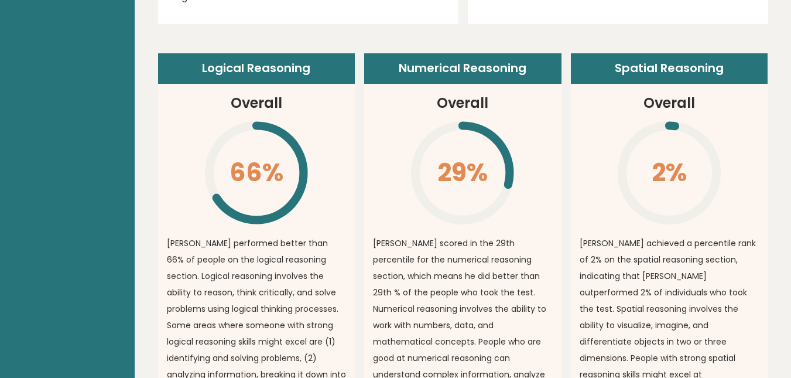
scroll to position [851, 0]
